Goal: Transaction & Acquisition: Obtain resource

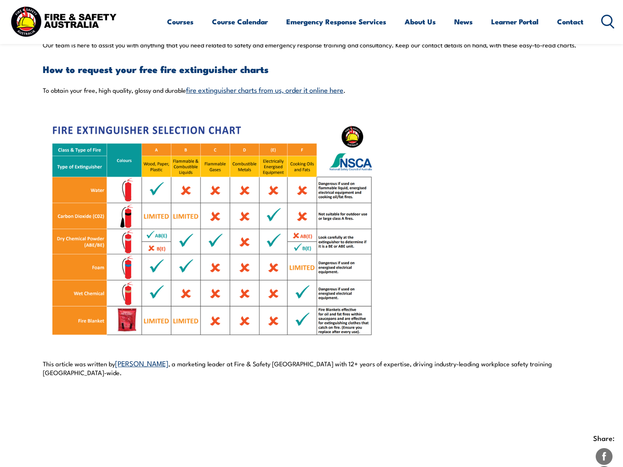
scroll to position [587, 0]
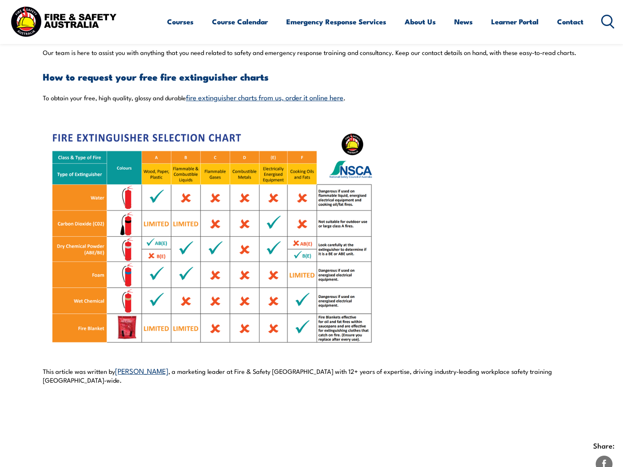
click at [279, 98] on link "fire extinguisher charts from us, order it online here" at bounding box center [264, 97] width 157 height 10
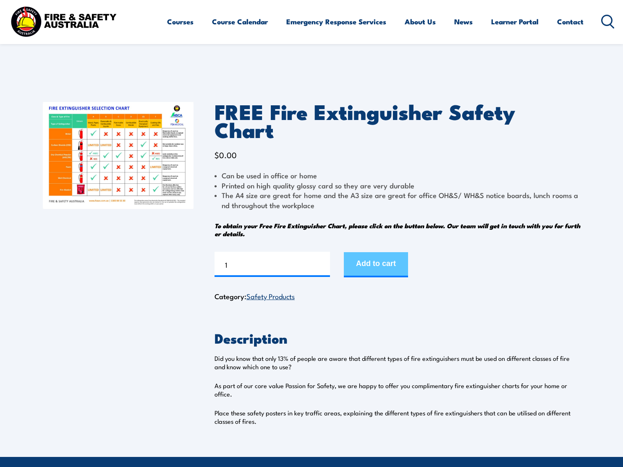
click at [380, 252] on button "Add to cart" at bounding box center [376, 264] width 64 height 25
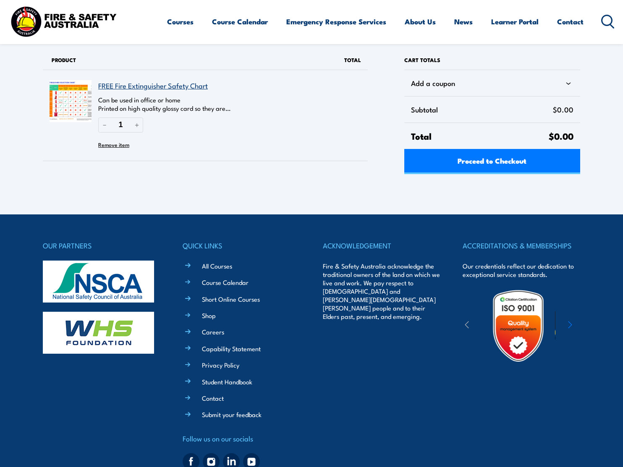
click at [165, 82] on link "FREE Fire Extinguisher Safety Chart" at bounding box center [153, 85] width 110 height 10
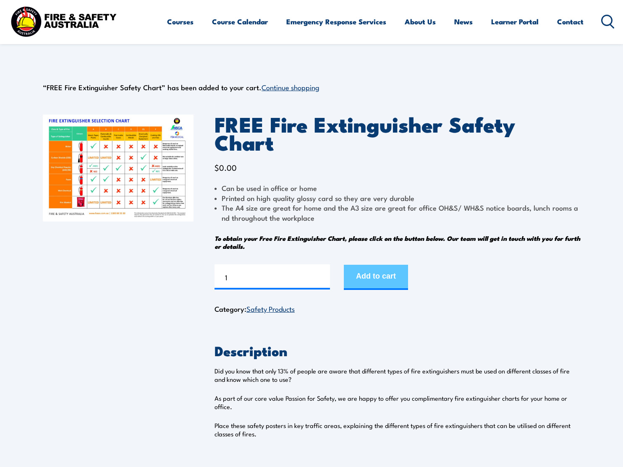
click at [399, 265] on button "Add to cart" at bounding box center [376, 277] width 64 height 25
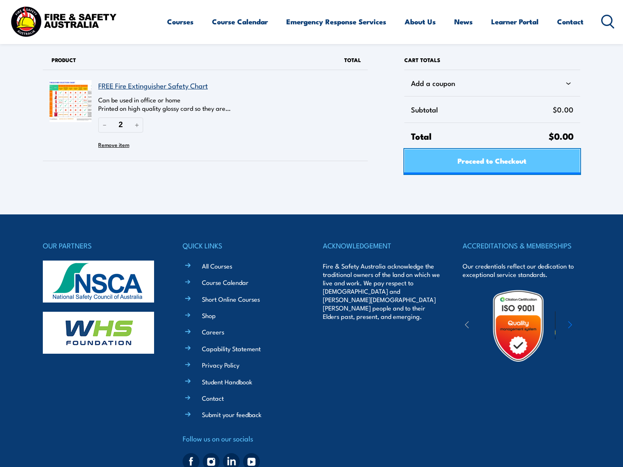
click at [462, 156] on span "Proceed to Checkout" at bounding box center [491, 160] width 69 height 22
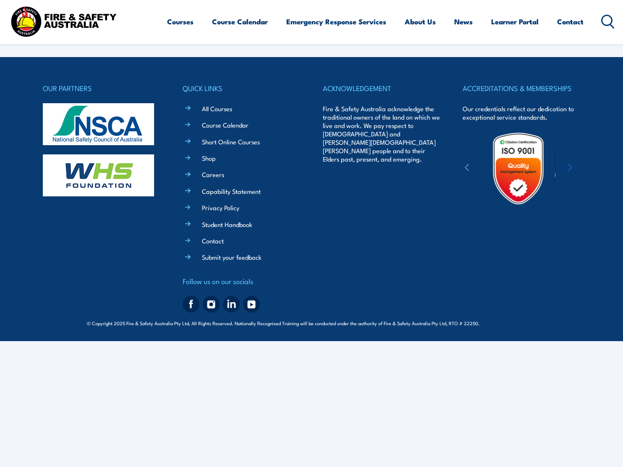
select select "VIC"
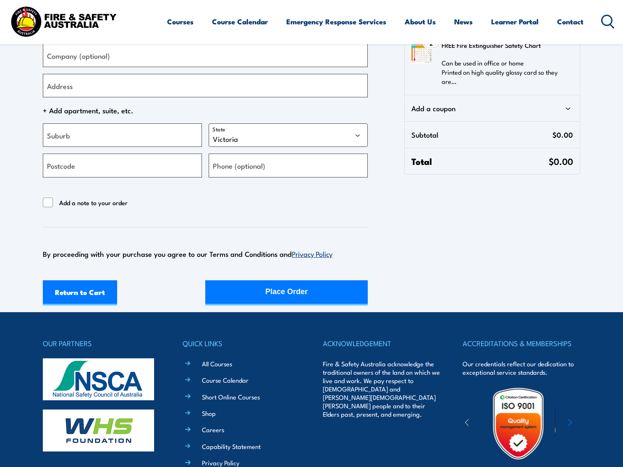
scroll to position [252, 0]
